Goal: Information Seeking & Learning: Learn about a topic

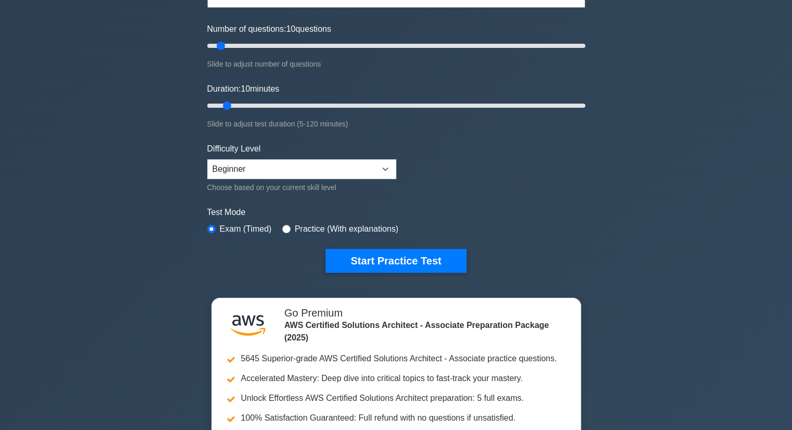
scroll to position [104, 0]
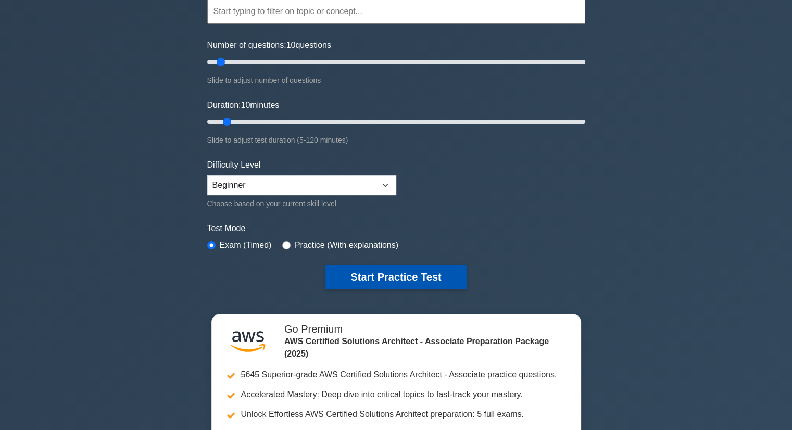
click at [367, 273] on button "Start Practice Test" at bounding box center [395, 277] width 141 height 24
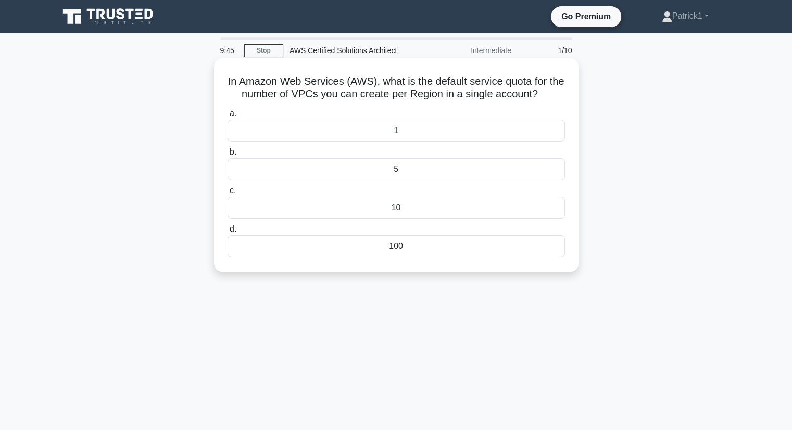
click at [401, 168] on div "5" at bounding box center [396, 169] width 337 height 22
click at [228, 156] on input "b. 5" at bounding box center [228, 152] width 0 height 7
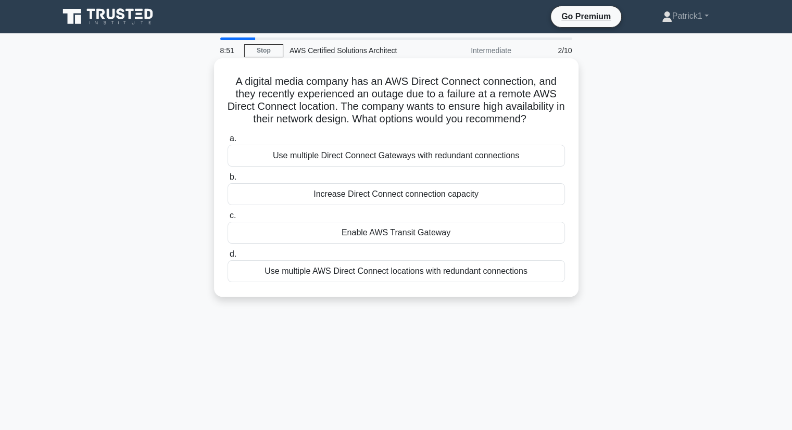
click at [401, 271] on div "Use multiple AWS Direct Connect locations with redundant connections" at bounding box center [396, 271] width 337 height 22
click at [228, 258] on input "d. Use multiple AWS Direct Connect locations with redundant connections" at bounding box center [228, 254] width 0 height 7
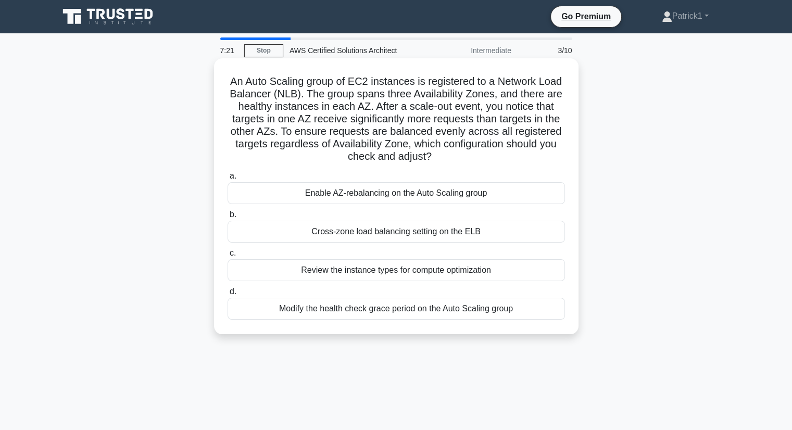
click at [357, 234] on div "Cross-zone load balancing setting on the ELB" at bounding box center [396, 232] width 337 height 22
click at [228, 218] on input "b. Cross-zone load balancing setting on the ELB" at bounding box center [228, 214] width 0 height 7
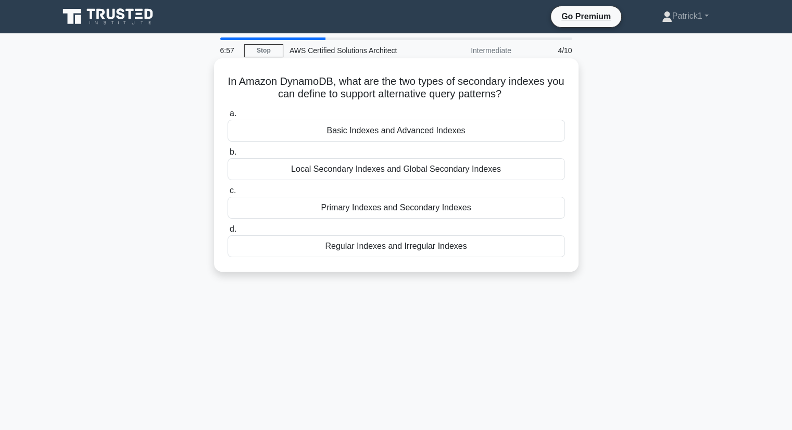
click at [452, 205] on div "Primary Indexes and Secondary Indexes" at bounding box center [396, 208] width 337 height 22
click at [228, 194] on input "c. Primary Indexes and Secondary Indexes" at bounding box center [228, 190] width 0 height 7
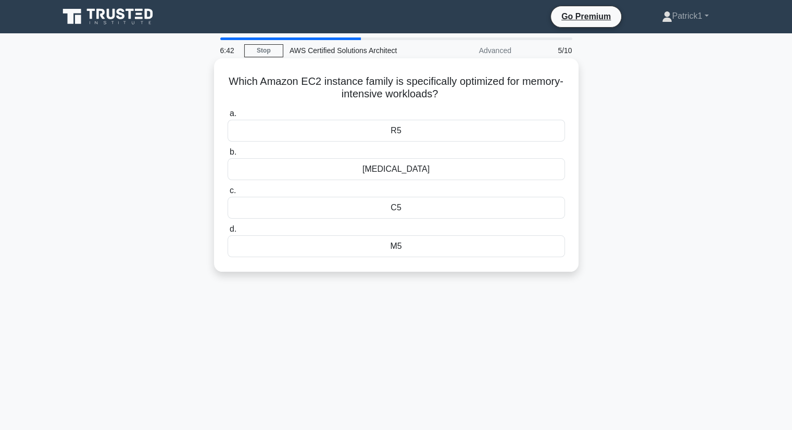
click at [397, 246] on div "M5" at bounding box center [396, 246] width 337 height 22
click at [228, 233] on input "d. M5" at bounding box center [228, 229] width 0 height 7
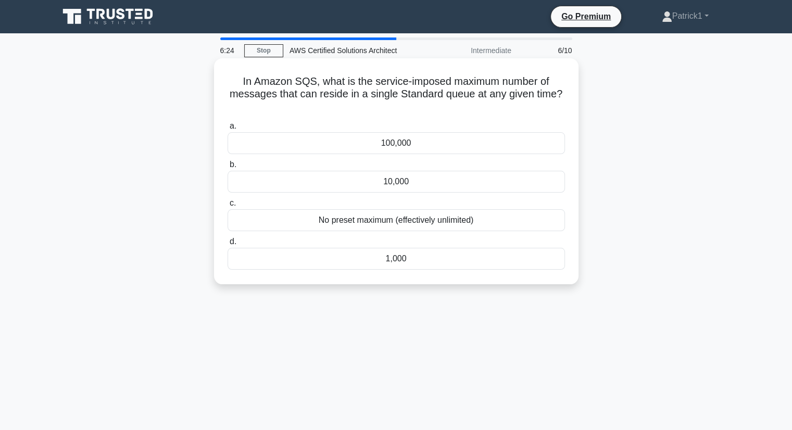
click at [405, 146] on div "100,000" at bounding box center [396, 143] width 337 height 22
click at [228, 130] on input "a. 100,000" at bounding box center [228, 126] width 0 height 7
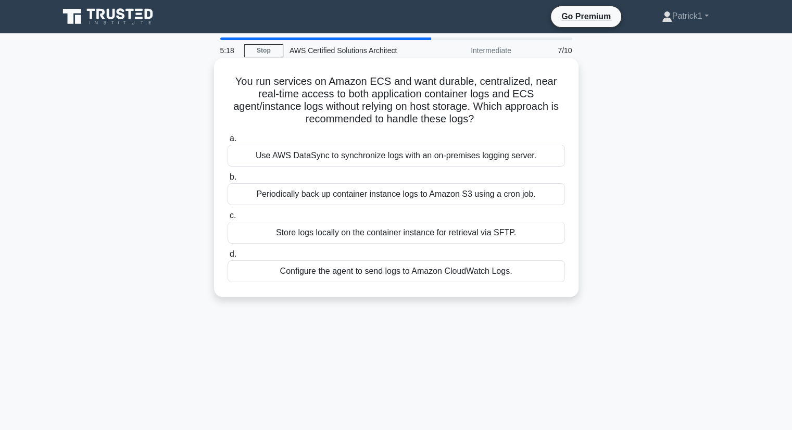
click at [458, 158] on div "Use AWS DataSync to synchronize logs with an on-premises logging server." at bounding box center [396, 156] width 337 height 22
click at [228, 142] on input "a. Use AWS DataSync to synchronize logs with an on-premises logging server." at bounding box center [228, 138] width 0 height 7
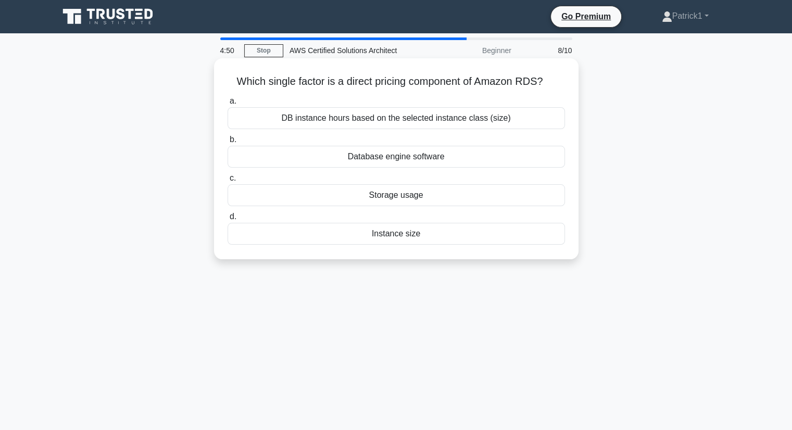
click at [397, 190] on div "Storage usage" at bounding box center [396, 195] width 337 height 22
click at [228, 182] on input "c. Storage usage" at bounding box center [228, 178] width 0 height 7
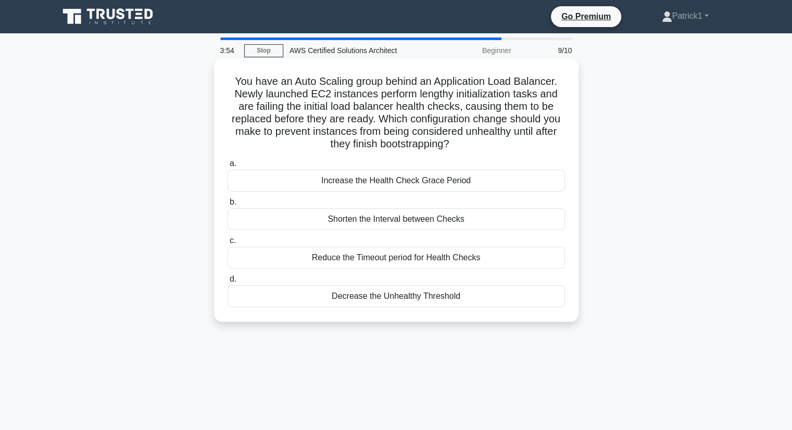
click at [426, 178] on div "Increase the Health Check Grace Period" at bounding box center [396, 181] width 337 height 22
click at [228, 167] on input "a. Increase the Health Check Grace Period" at bounding box center [228, 163] width 0 height 7
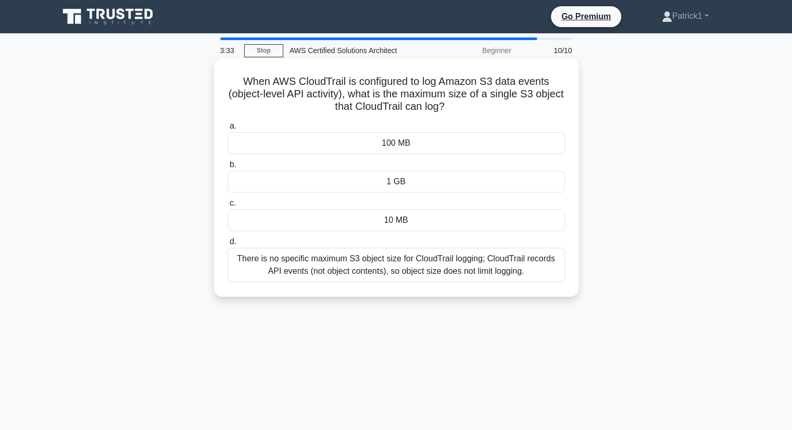
click at [401, 140] on div "100 MB" at bounding box center [396, 143] width 337 height 22
click at [228, 130] on input "a. 100 MB" at bounding box center [228, 126] width 0 height 7
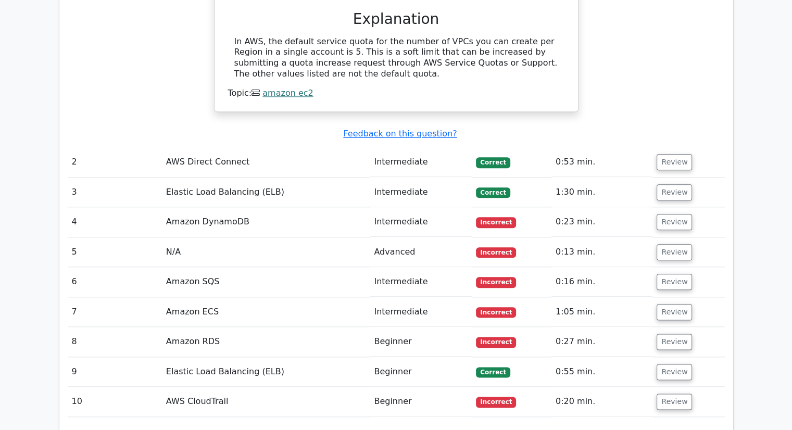
scroll to position [1166, 0]
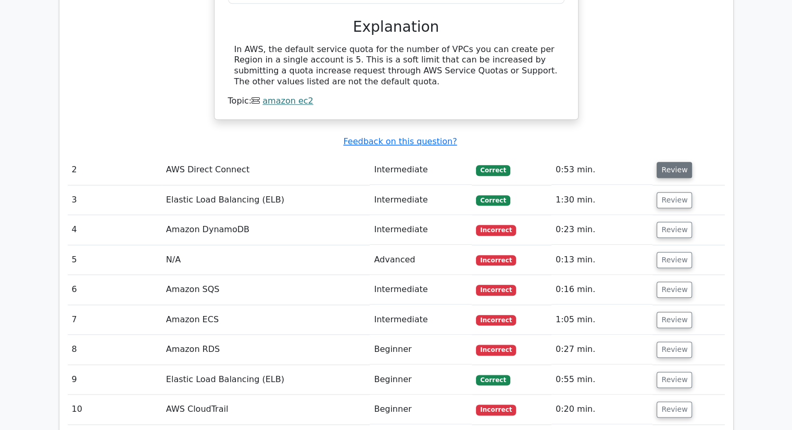
click at [674, 162] on button "Review" at bounding box center [674, 170] width 35 height 16
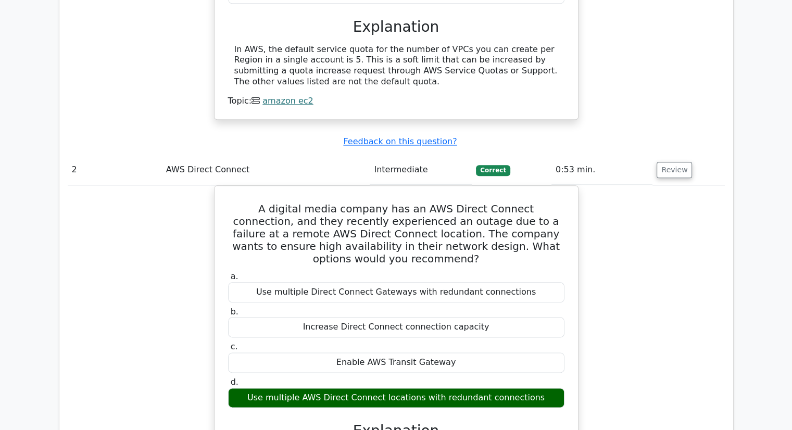
drag, startPoint x: 676, startPoint y: 281, endPoint x: 685, endPoint y: 307, distance: 28.2
click at [687, 314] on div "A digital media company has an AWS Direct Connect connection, and they recently…" at bounding box center [396, 366] width 657 height 362
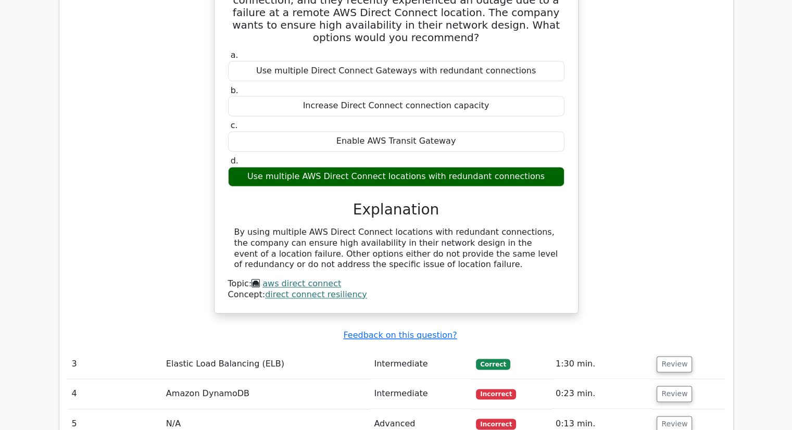
scroll to position [1397, 0]
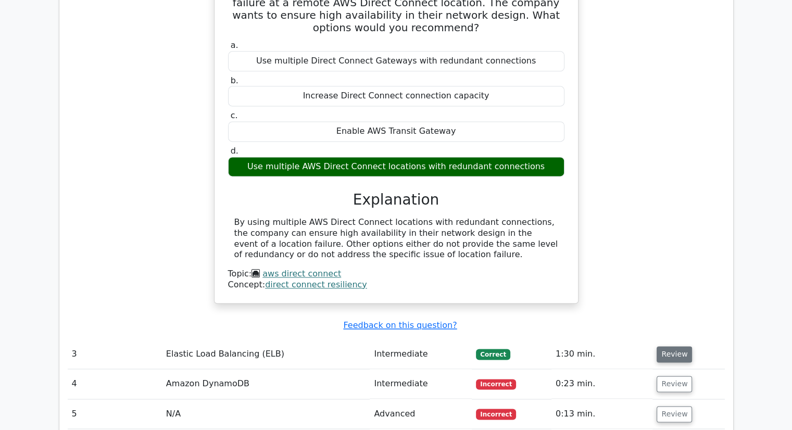
click at [668, 346] on button "Review" at bounding box center [674, 354] width 35 height 16
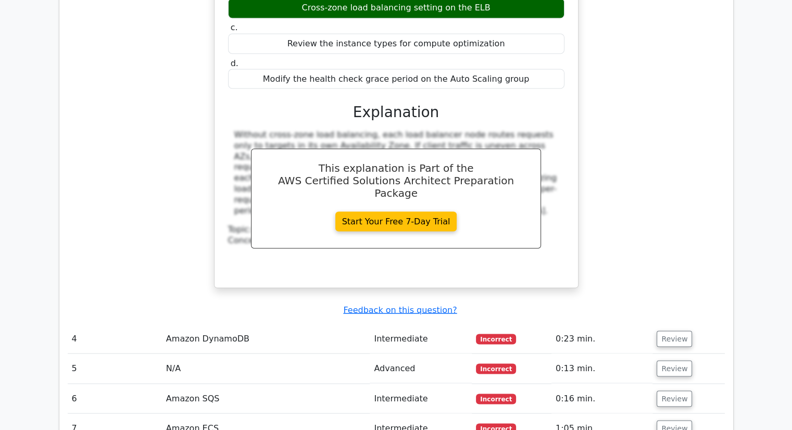
scroll to position [1943, 0]
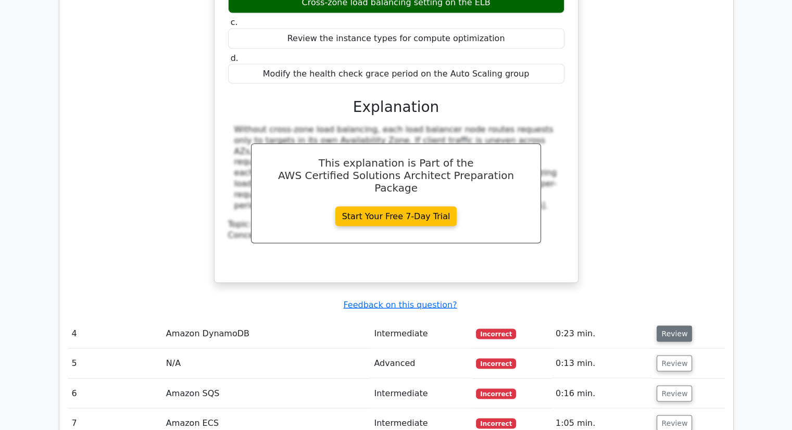
click at [668, 325] on button "Review" at bounding box center [674, 333] width 35 height 16
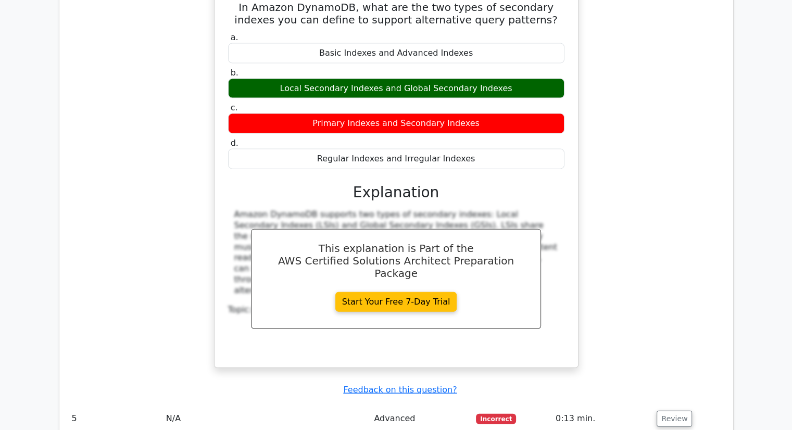
scroll to position [2377, 0]
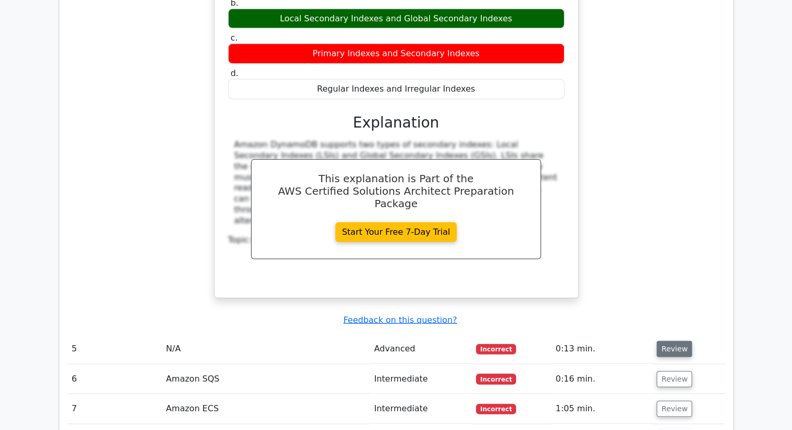
click at [675, 341] on button "Review" at bounding box center [674, 349] width 35 height 16
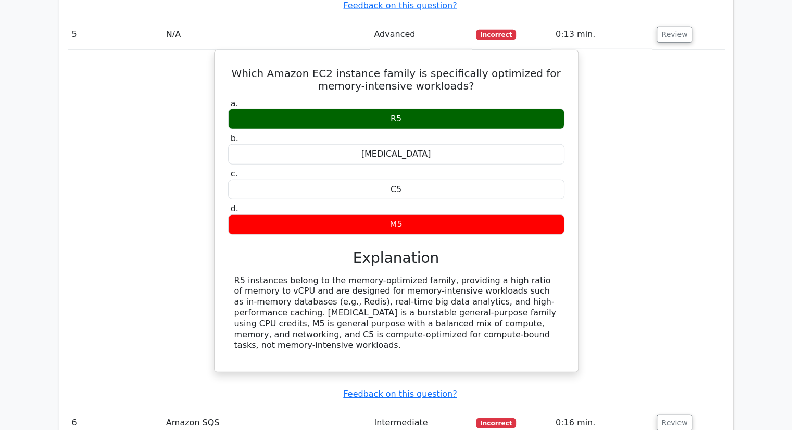
scroll to position [2701, 0]
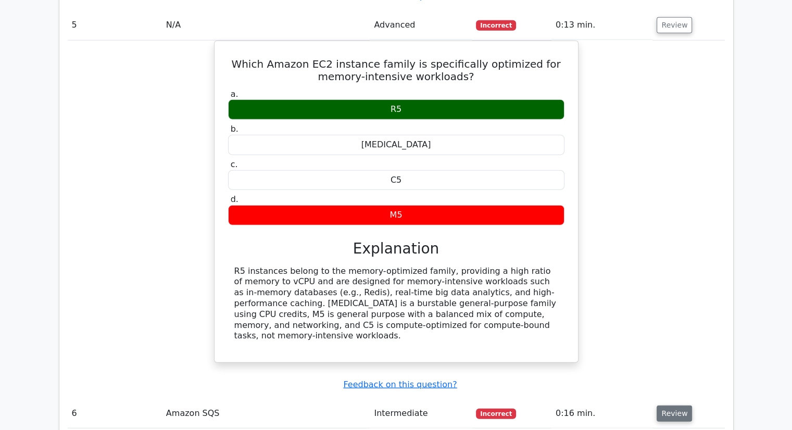
click at [676, 406] on button "Review" at bounding box center [674, 414] width 35 height 16
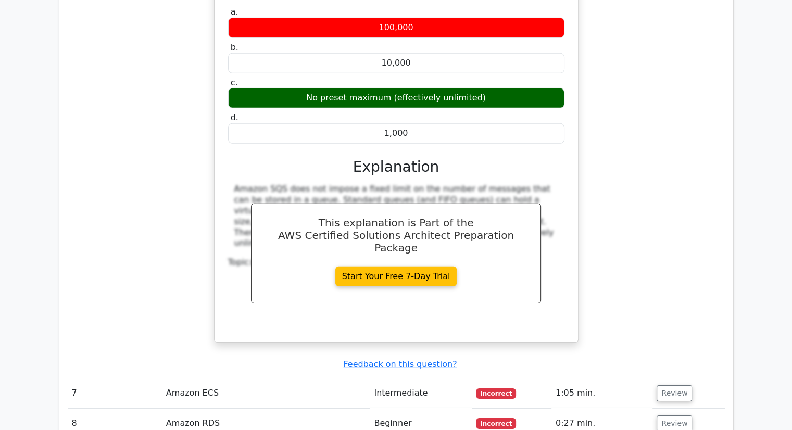
scroll to position [3211, 0]
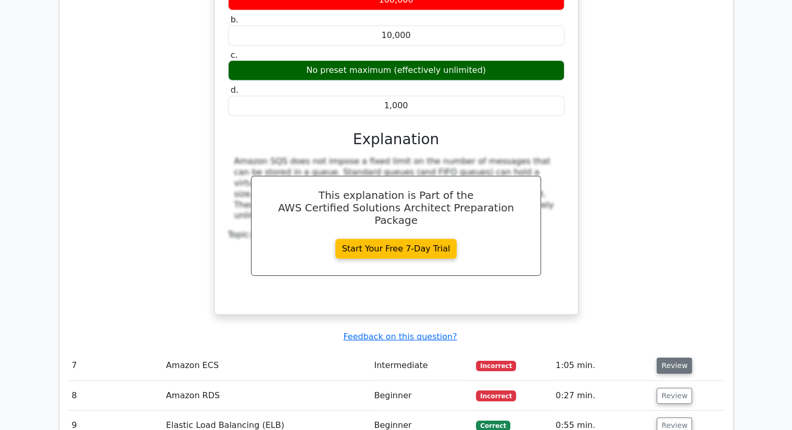
click at [675, 358] on button "Review" at bounding box center [674, 366] width 35 height 16
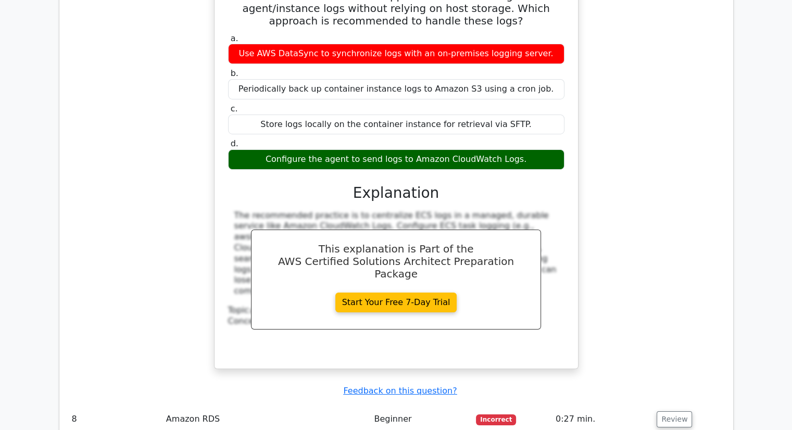
scroll to position [3644, 0]
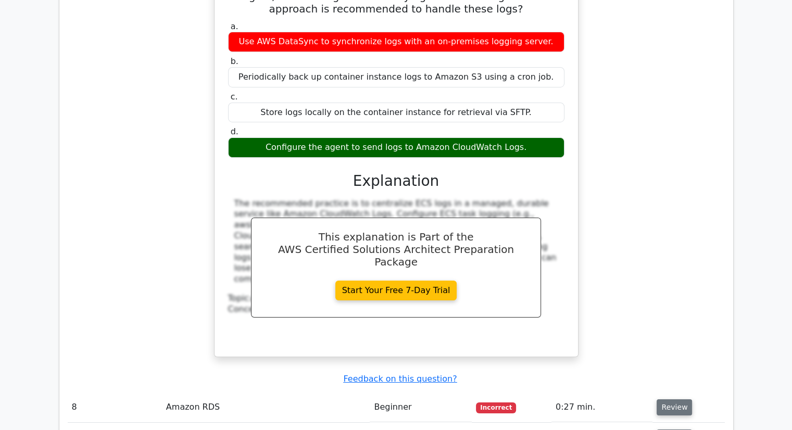
click at [674, 399] on button "Review" at bounding box center [674, 407] width 35 height 16
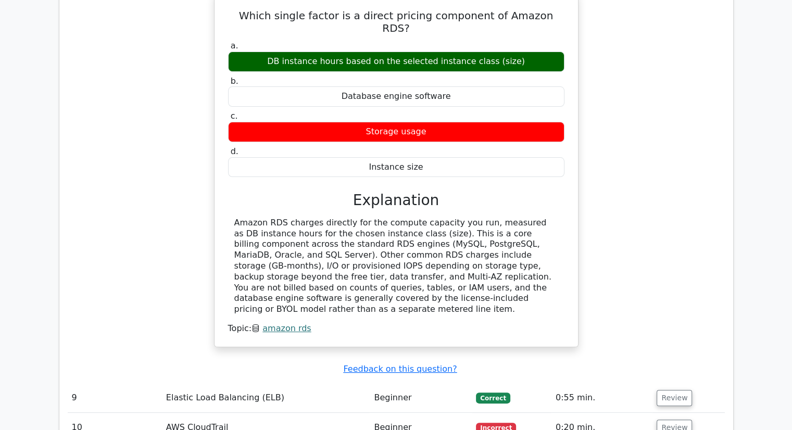
scroll to position [4087, 0]
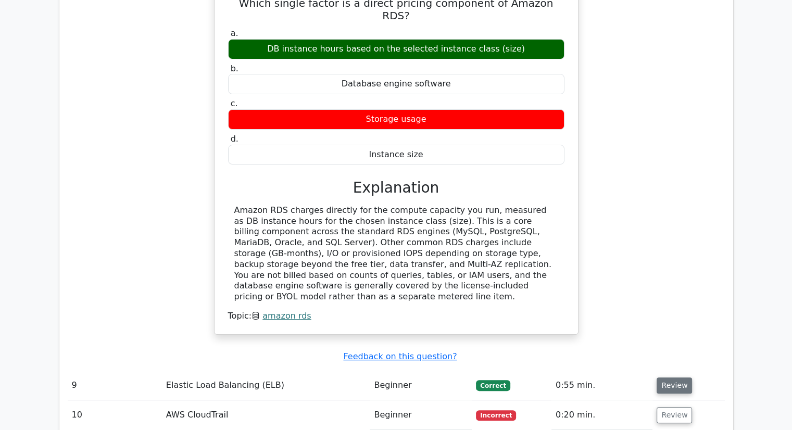
click at [671, 377] on button "Review" at bounding box center [674, 385] width 35 height 16
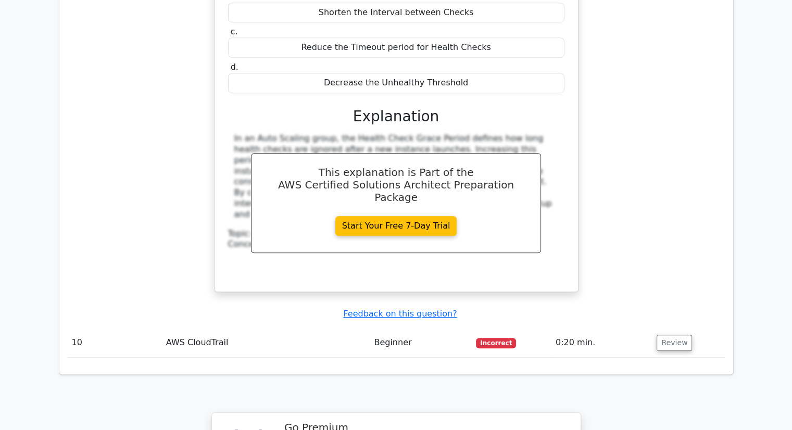
scroll to position [4656, 0]
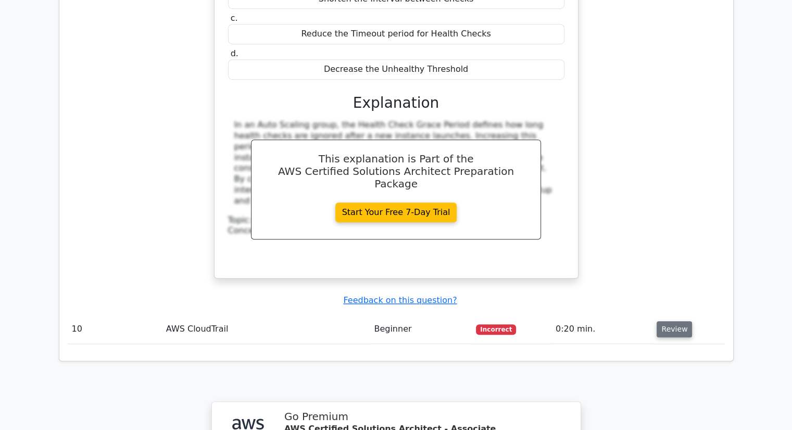
click at [672, 321] on button "Review" at bounding box center [674, 329] width 35 height 16
